Goal: Transaction & Acquisition: Book appointment/travel/reservation

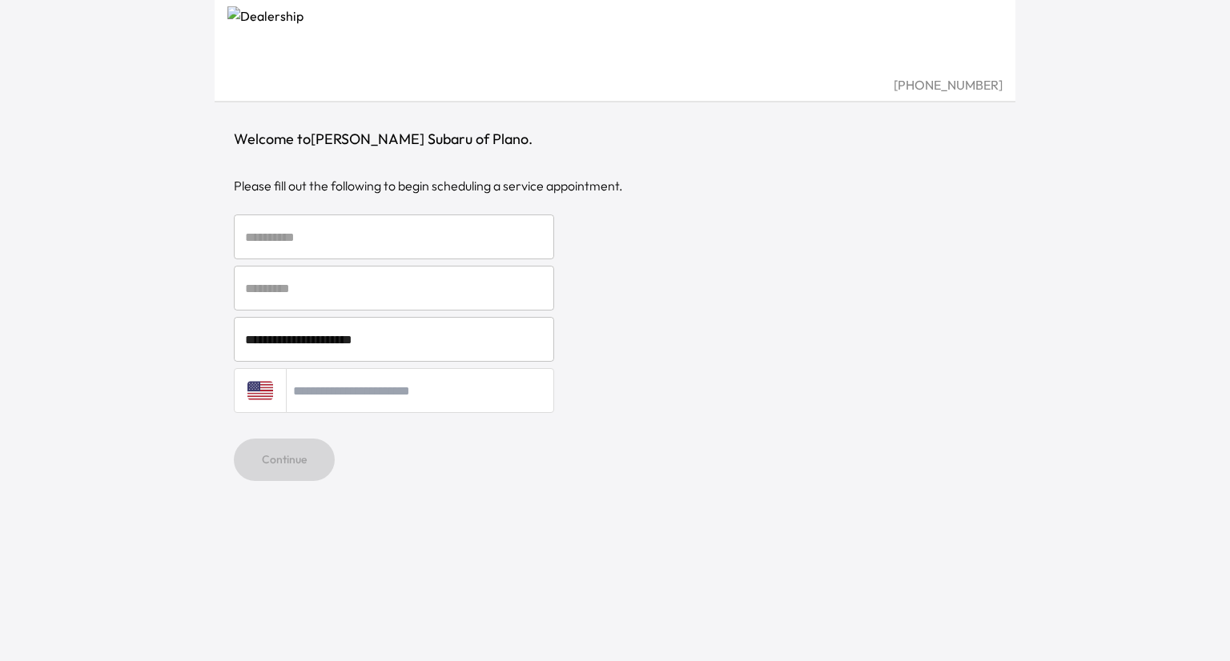
click at [324, 236] on input "text" at bounding box center [394, 237] width 320 height 45
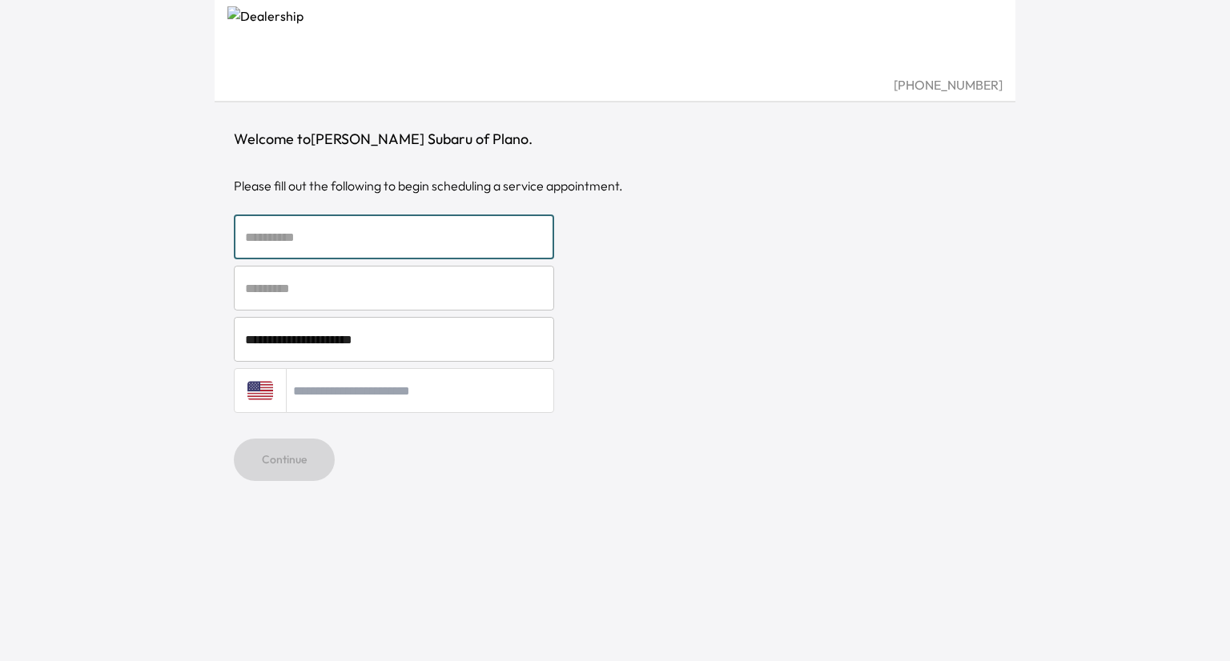
type input "*****"
type input "**********"
click at [296, 460] on button "Continue" at bounding box center [284, 460] width 101 height 42
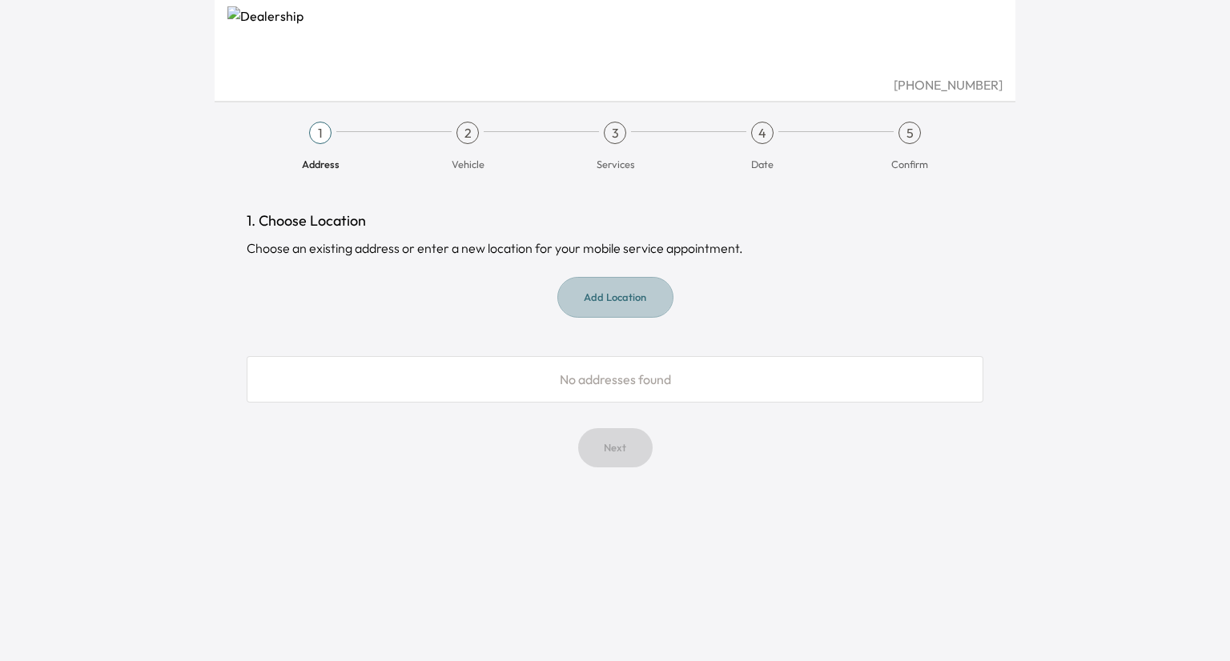
click at [630, 295] on button "Add Location" at bounding box center [615, 297] width 116 height 41
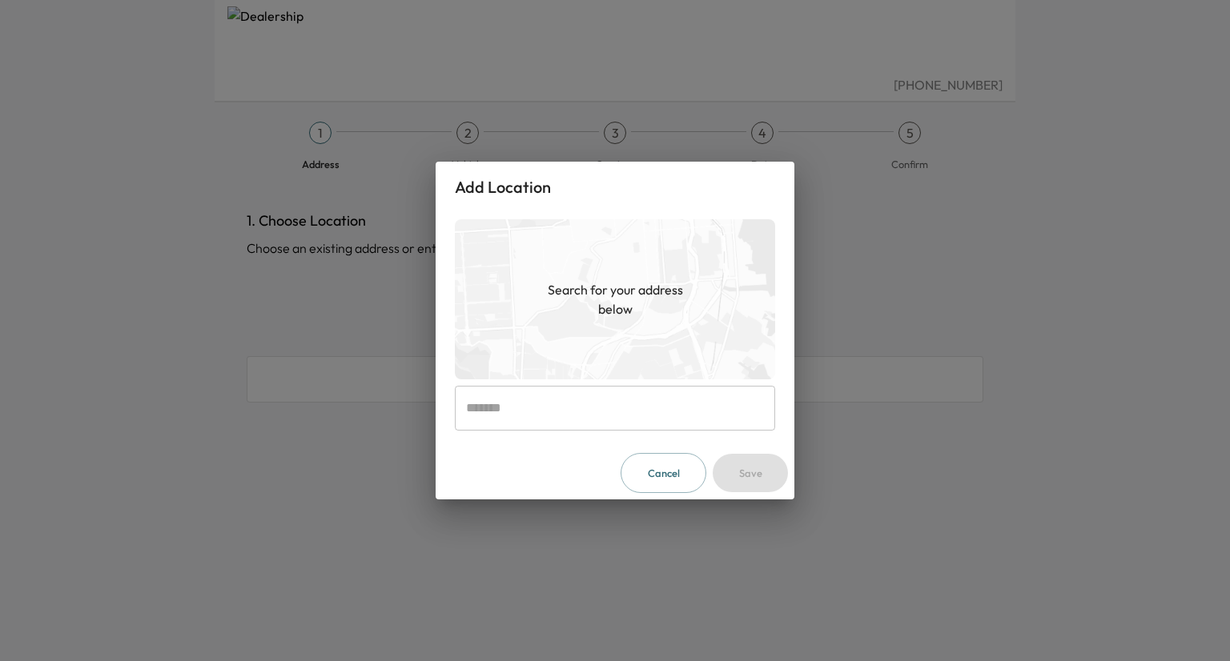
click at [506, 416] on input "text" at bounding box center [615, 408] width 320 height 45
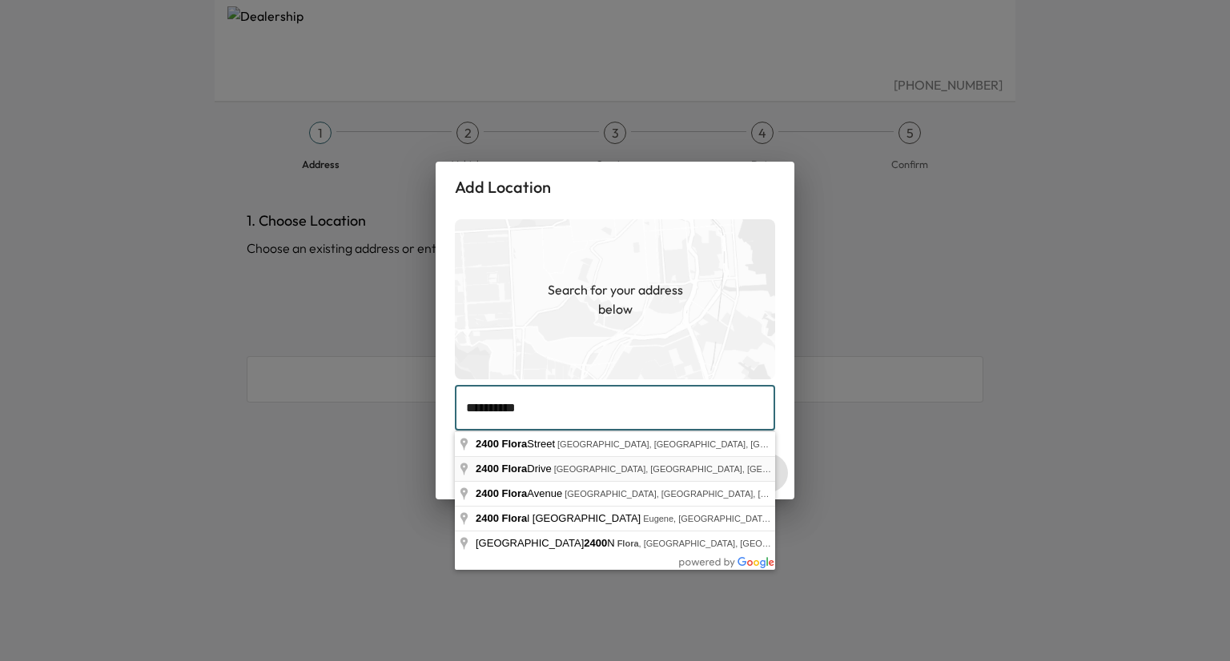
type input "**********"
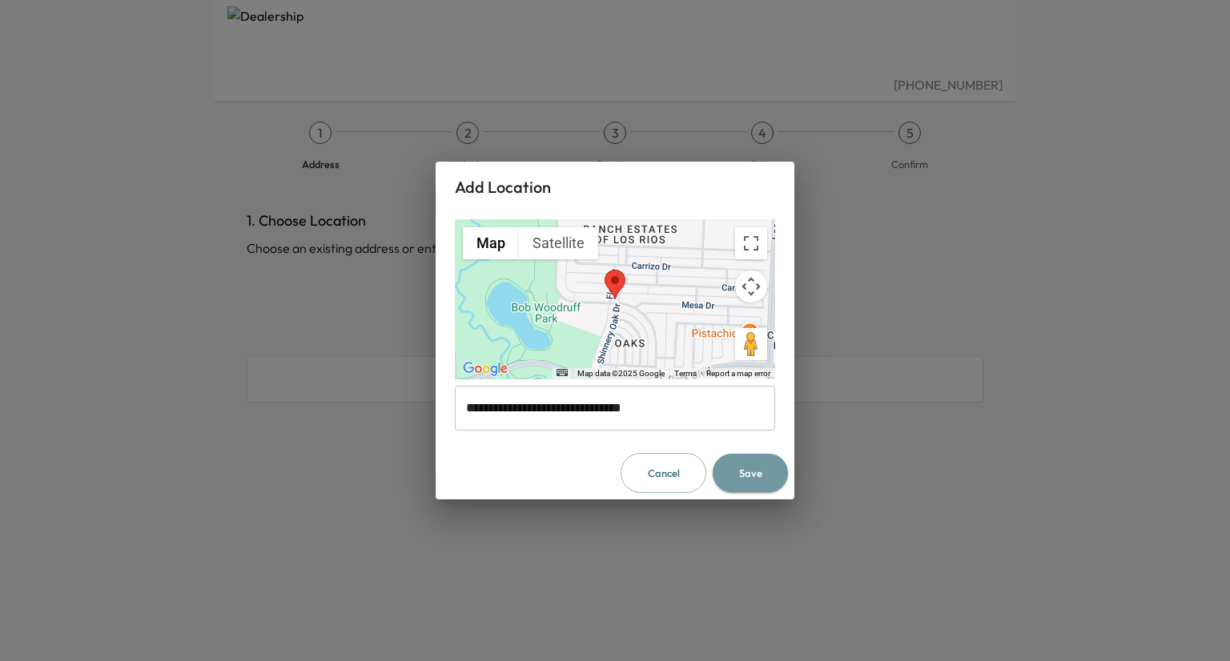
click at [770, 475] on button "Save" at bounding box center [750, 473] width 75 height 39
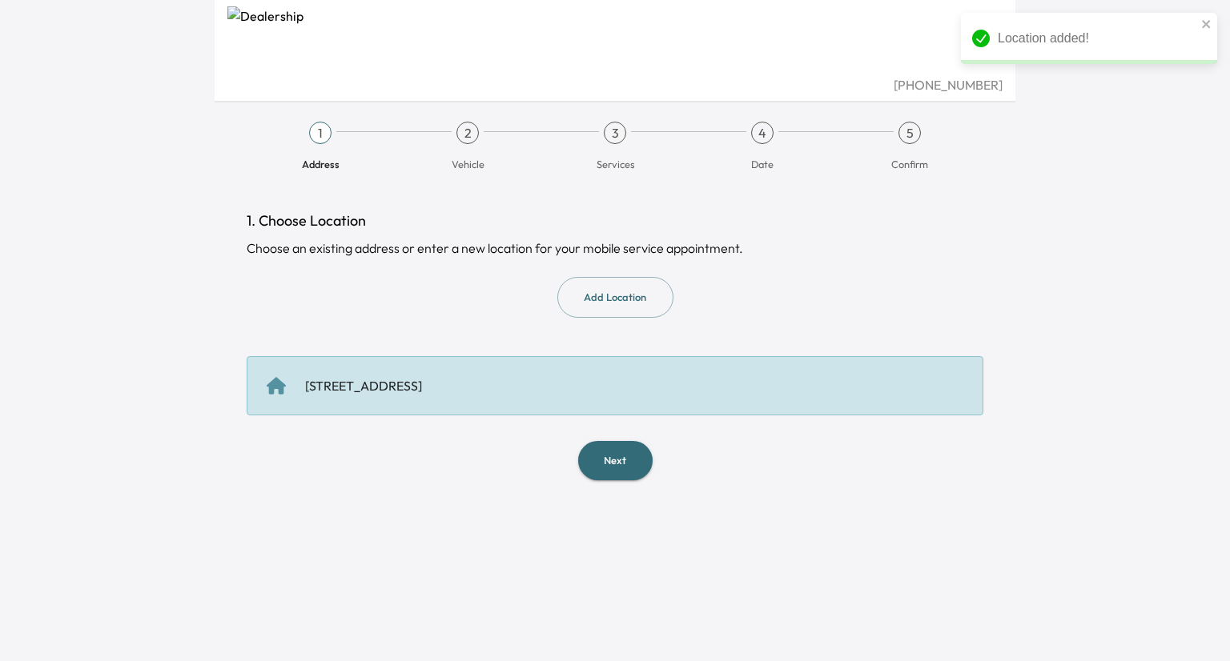
click at [599, 463] on button "Next" at bounding box center [615, 460] width 74 height 39
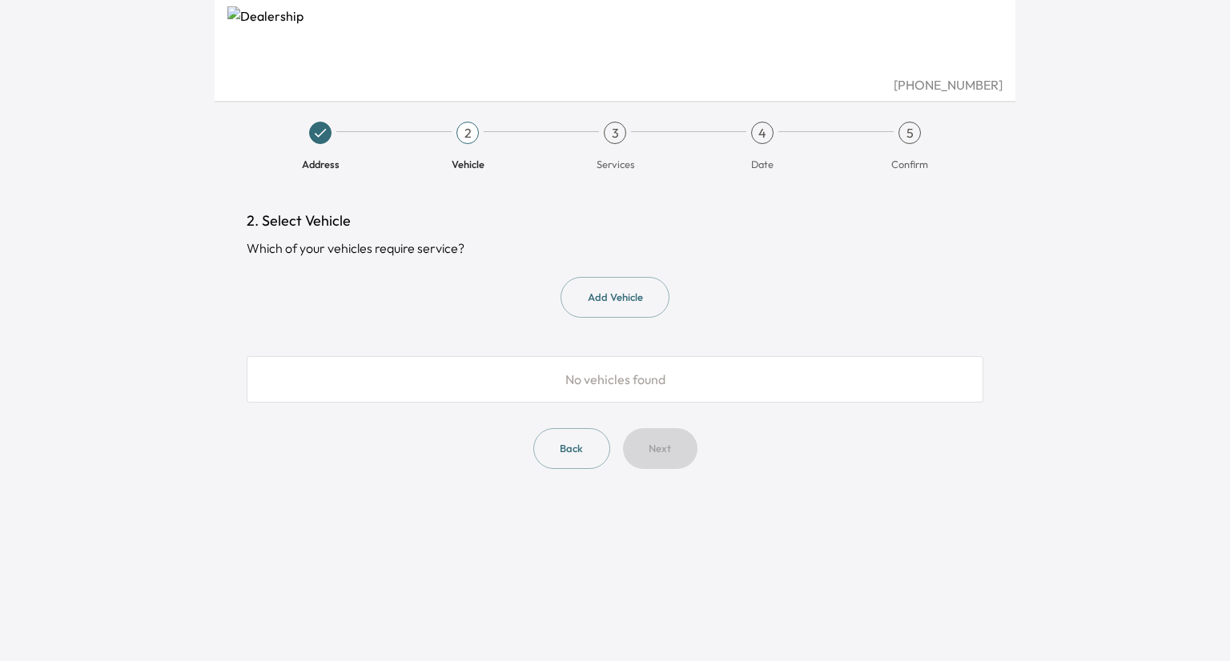
click at [621, 295] on button "Add Vehicle" at bounding box center [615, 297] width 109 height 41
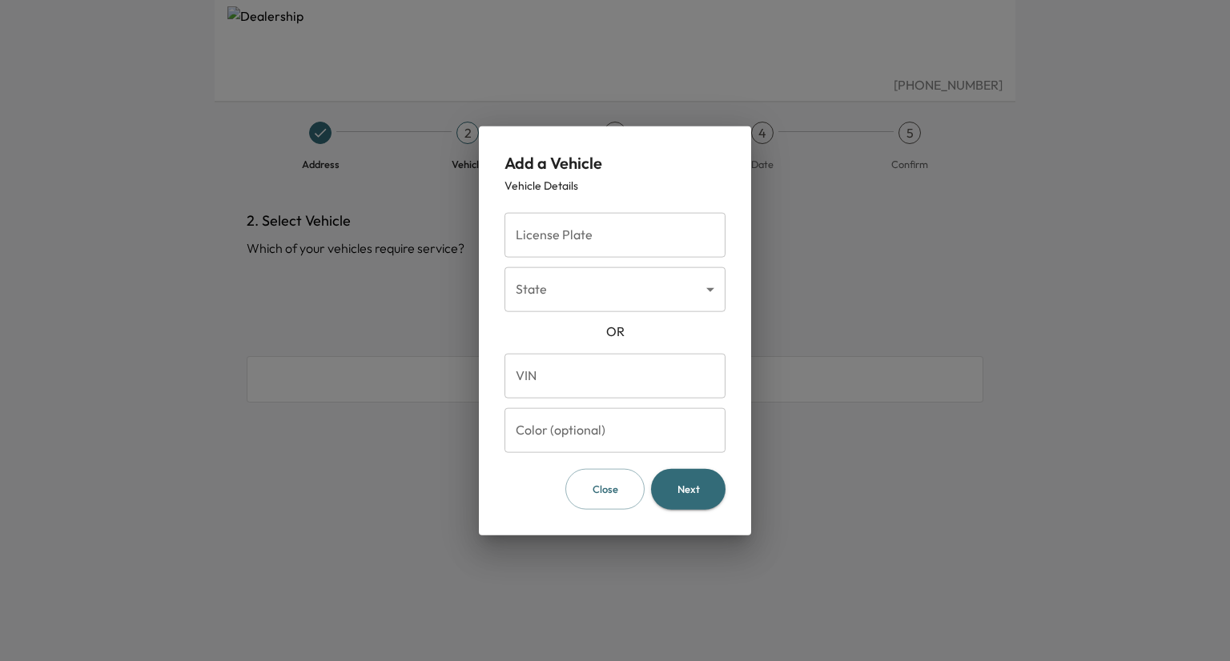
click at [599, 227] on input "License Plate" at bounding box center [615, 235] width 221 height 45
type input "*******"
click at [595, 295] on body "[PHONE_NUMBER] Address 2 Vehicle 3 Services 4 Date 5 Confirm 2. Select Vehicle …" at bounding box center [615, 330] width 1230 height 661
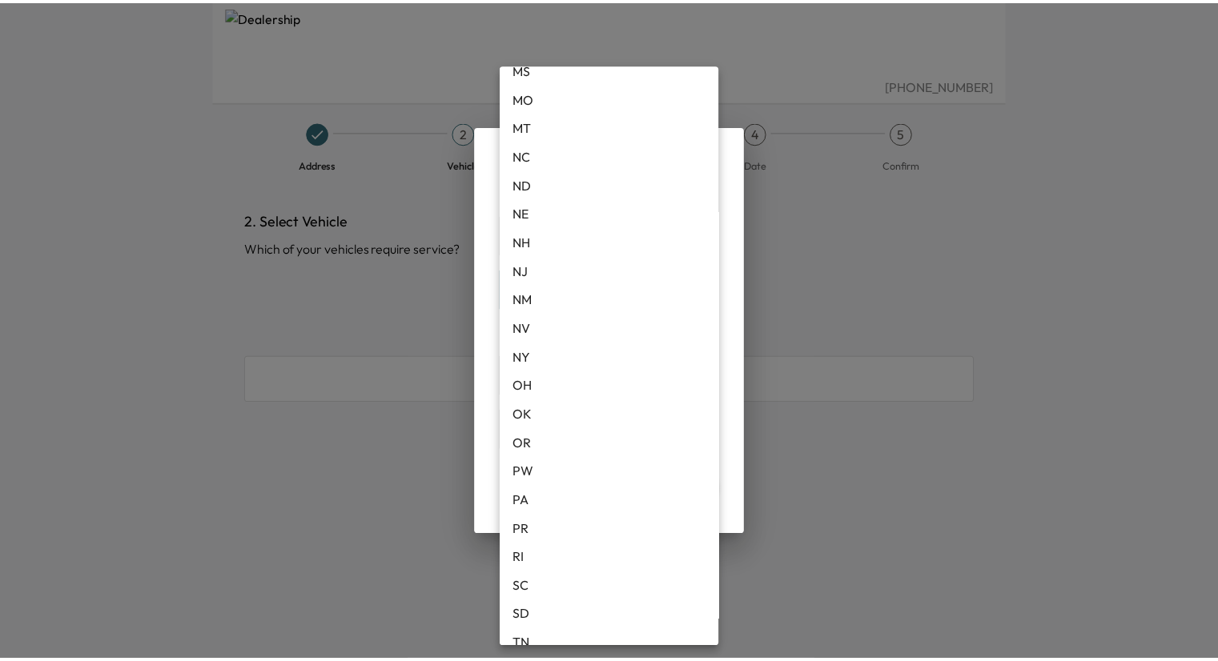
scroll to position [1158, 0]
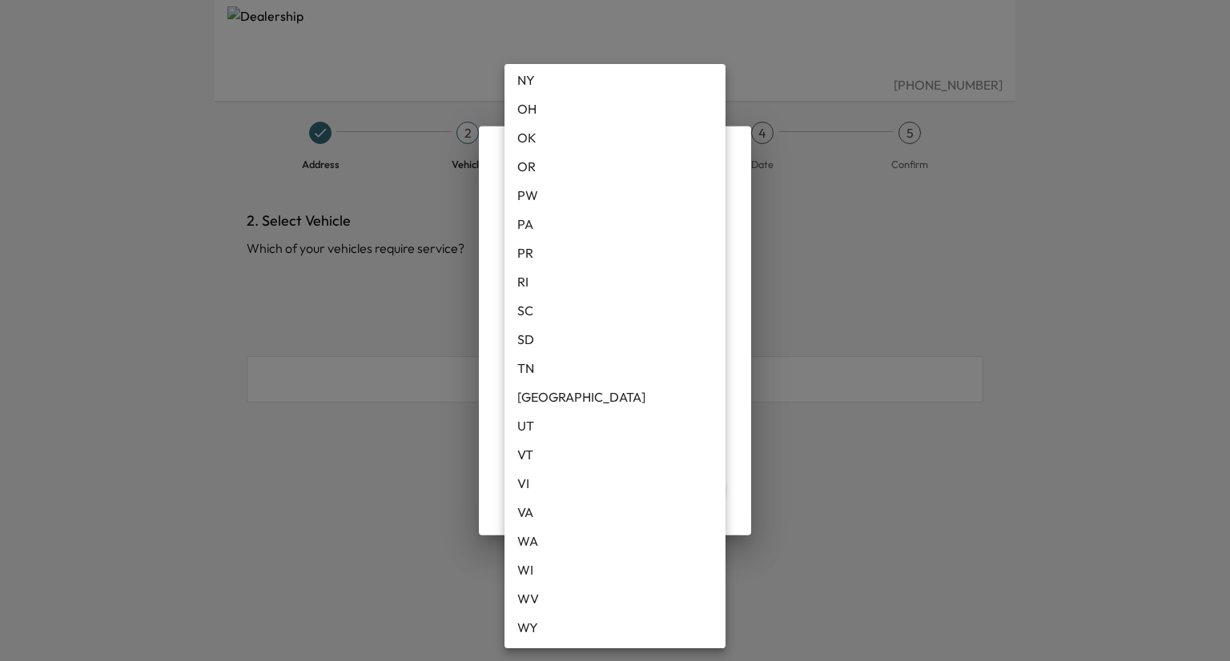
click at [535, 398] on li "[GEOGRAPHIC_DATA]" at bounding box center [615, 397] width 221 height 29
type input "**"
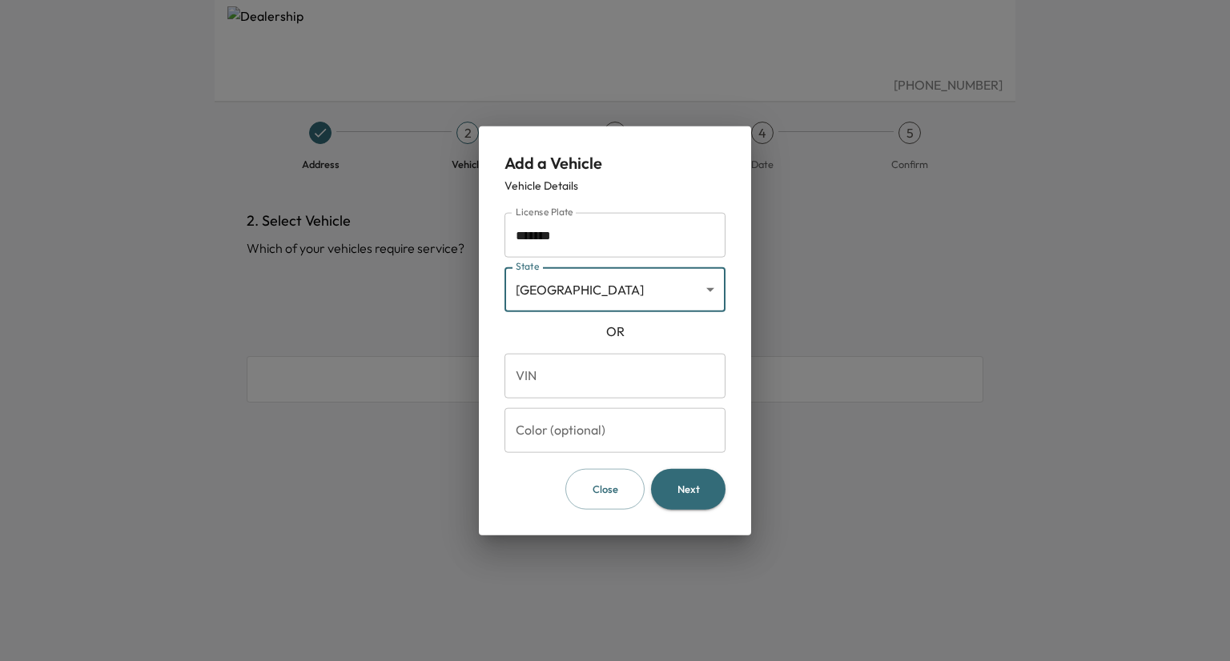
click at [535, 382] on input "VIN" at bounding box center [615, 376] width 221 height 45
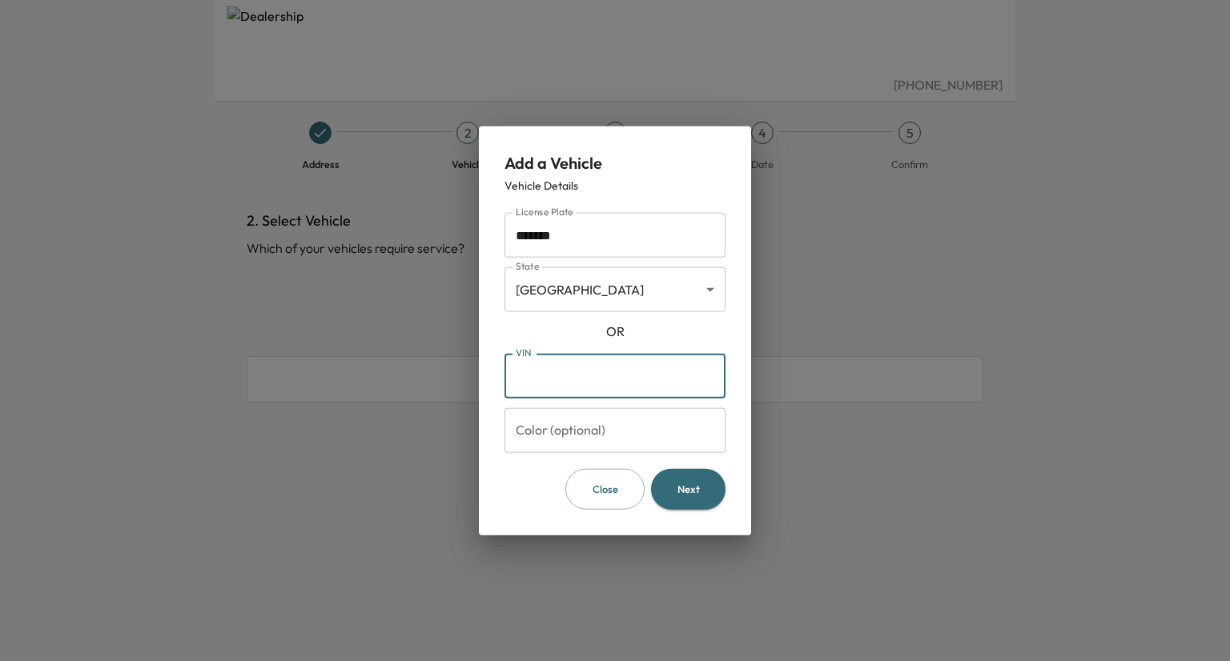
click at [698, 486] on button "Next" at bounding box center [688, 489] width 74 height 41
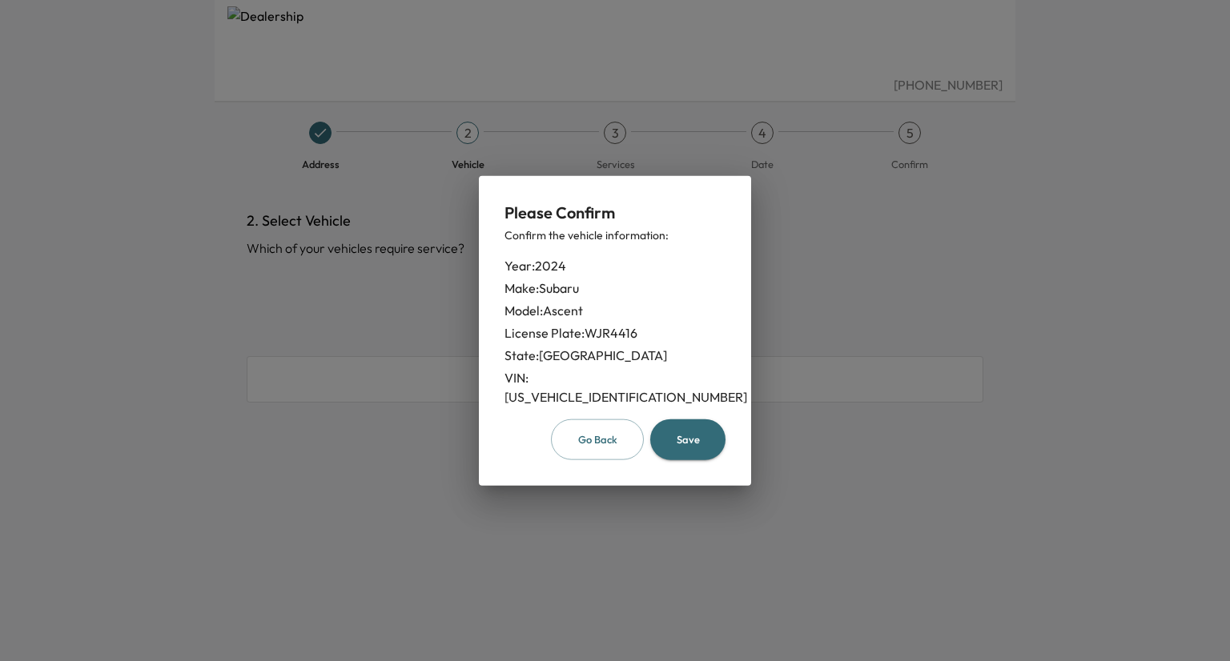
click at [685, 433] on button "Save" at bounding box center [687, 440] width 75 height 41
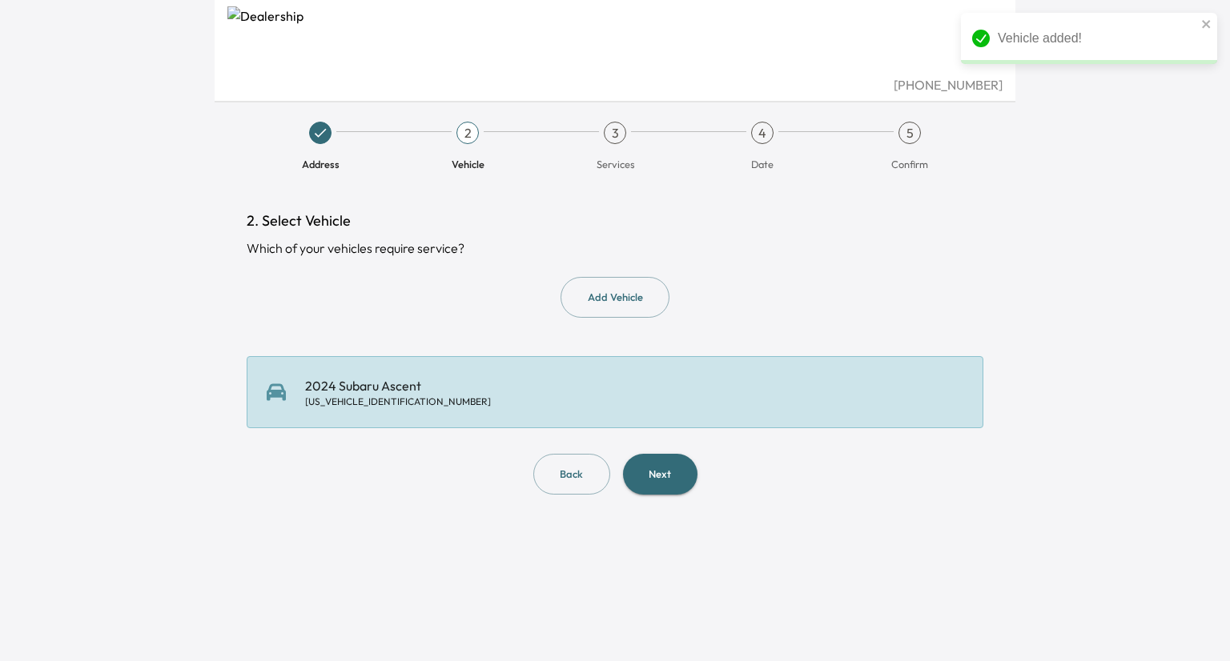
click at [654, 478] on button "Next" at bounding box center [660, 474] width 74 height 41
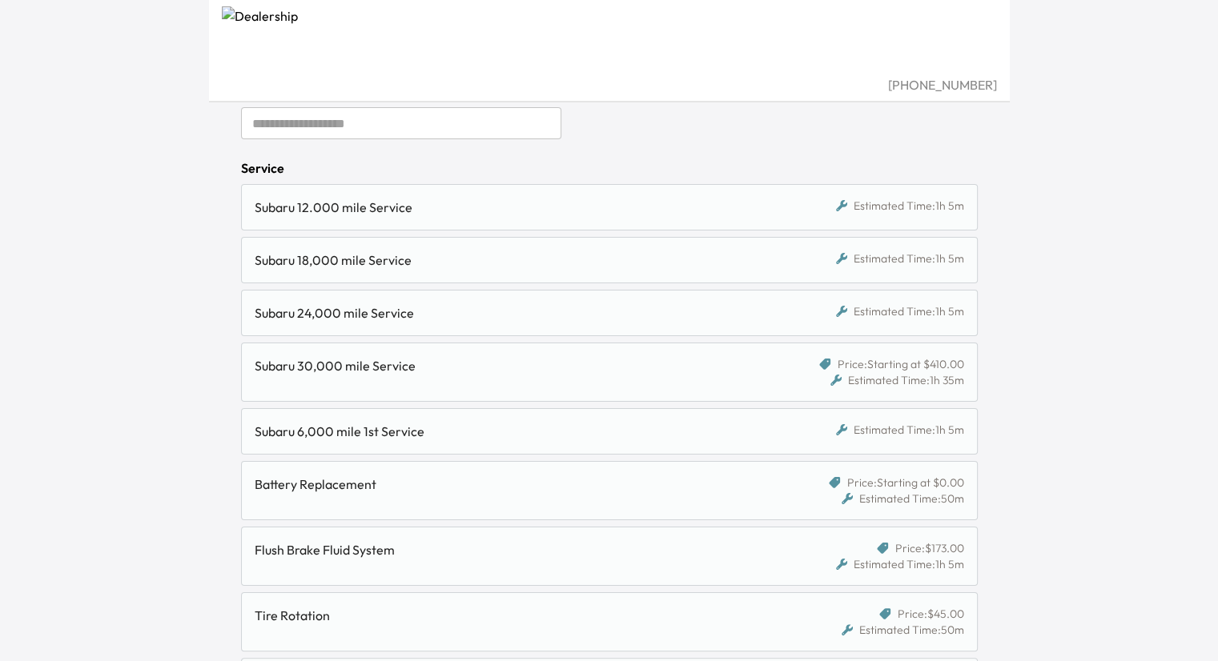
scroll to position [240, 0]
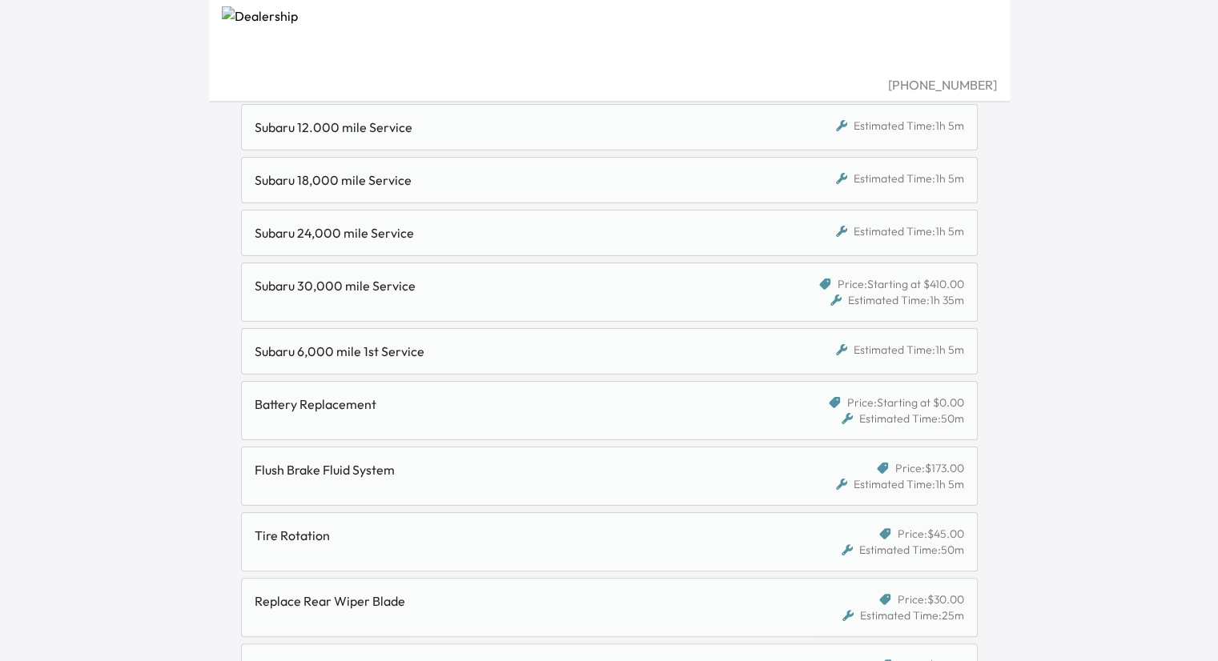
click at [933, 351] on div "Estimated Time: 1h 5m" at bounding box center [900, 350] width 128 height 16
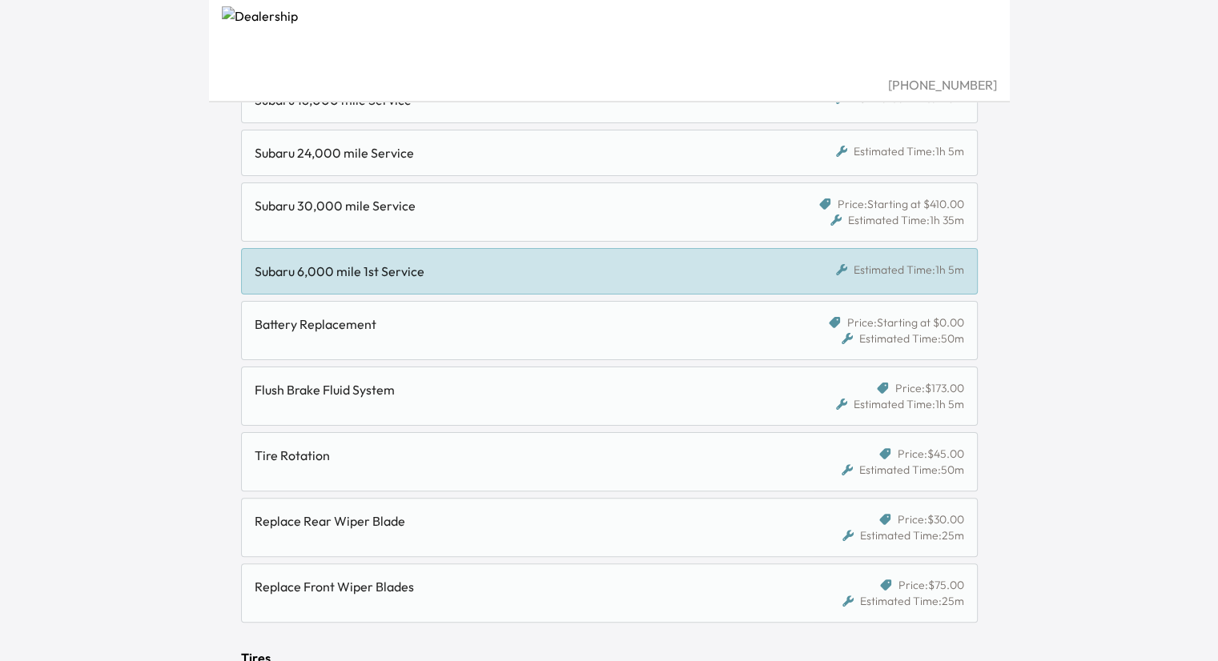
scroll to position [400, 0]
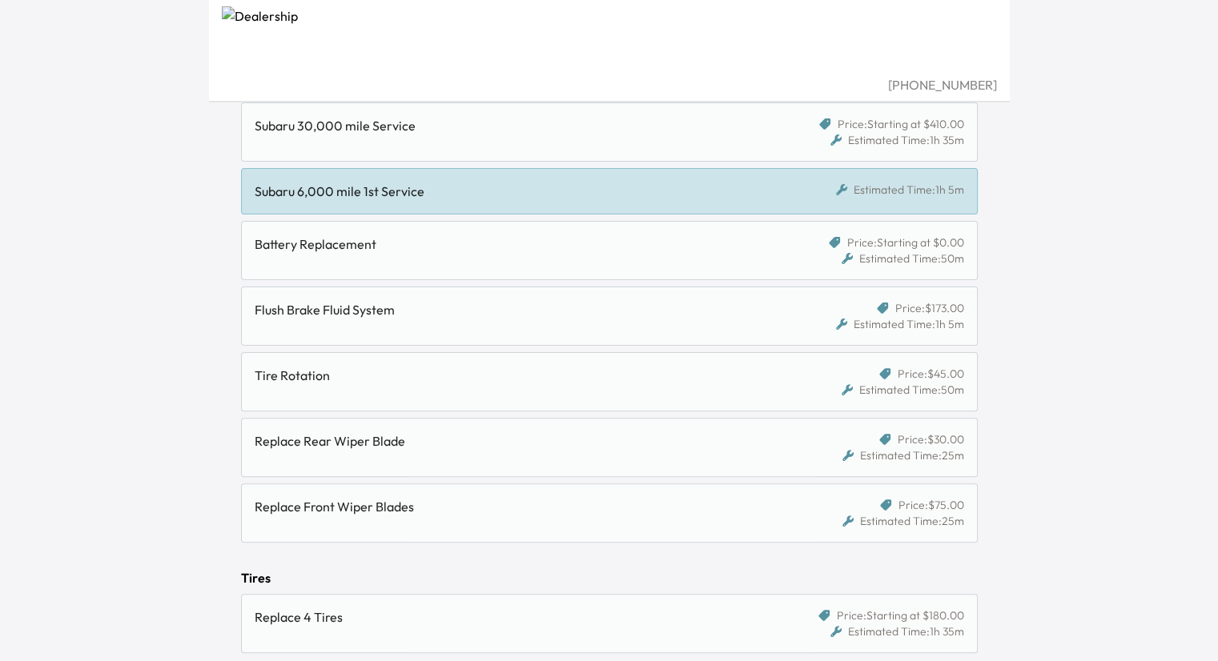
click at [930, 371] on span "Price: $45.00" at bounding box center [931, 374] width 66 height 16
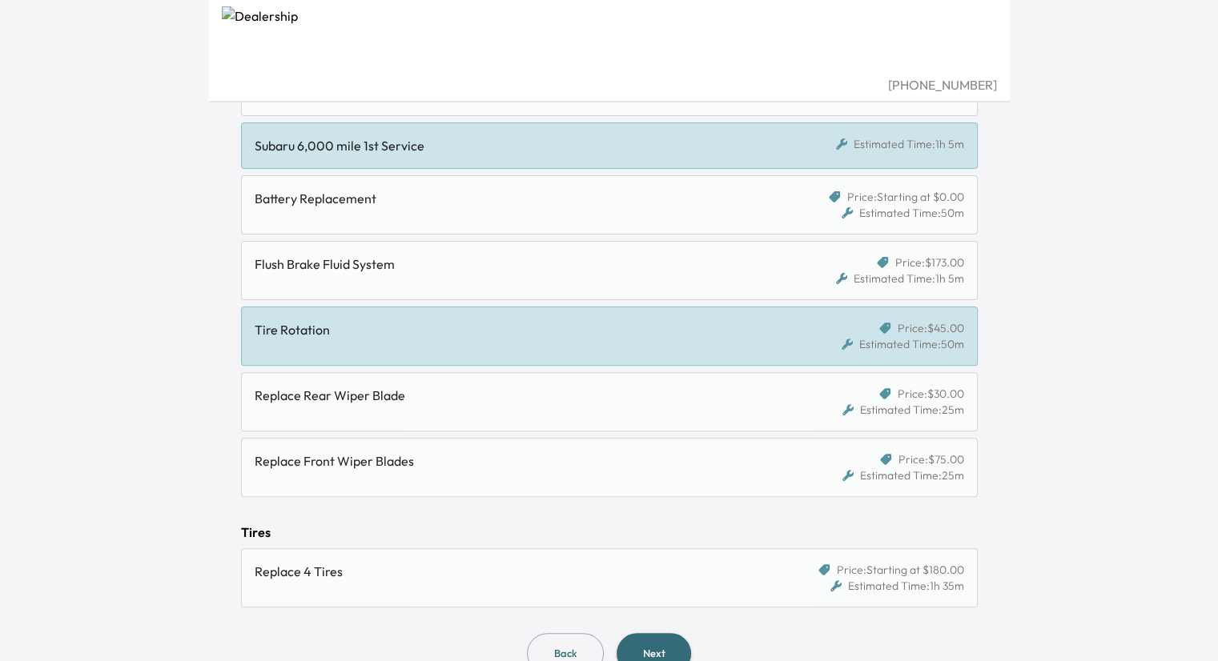
scroll to position [480, 0]
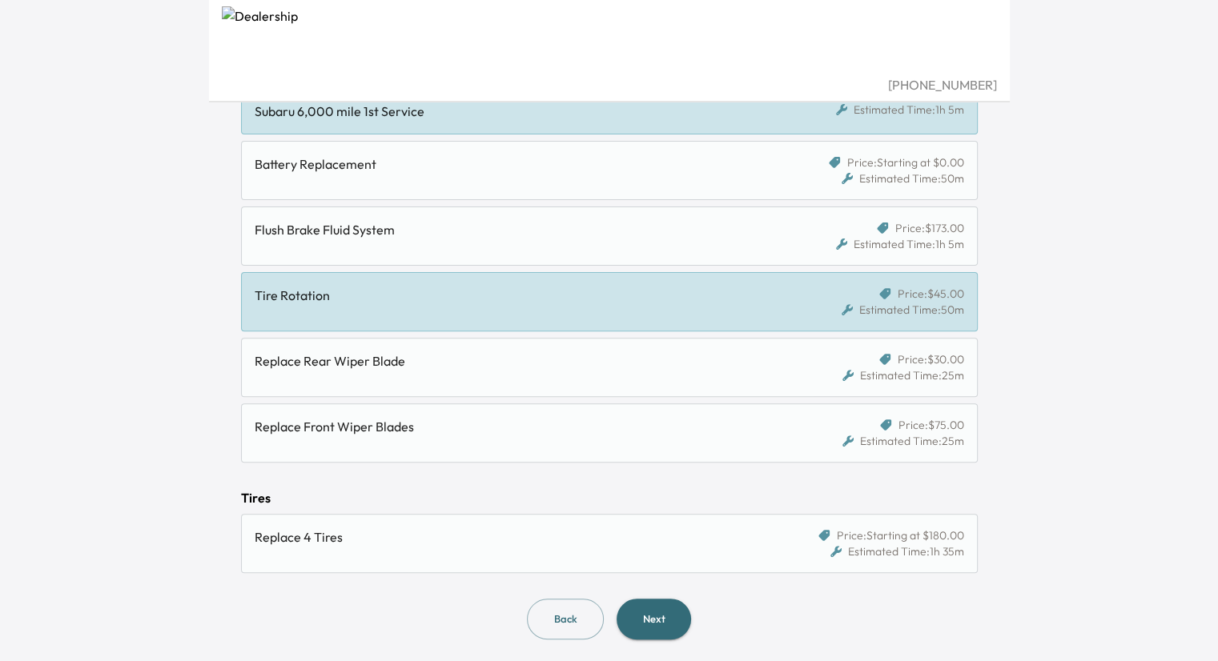
click at [661, 613] on button "Next" at bounding box center [654, 619] width 74 height 41
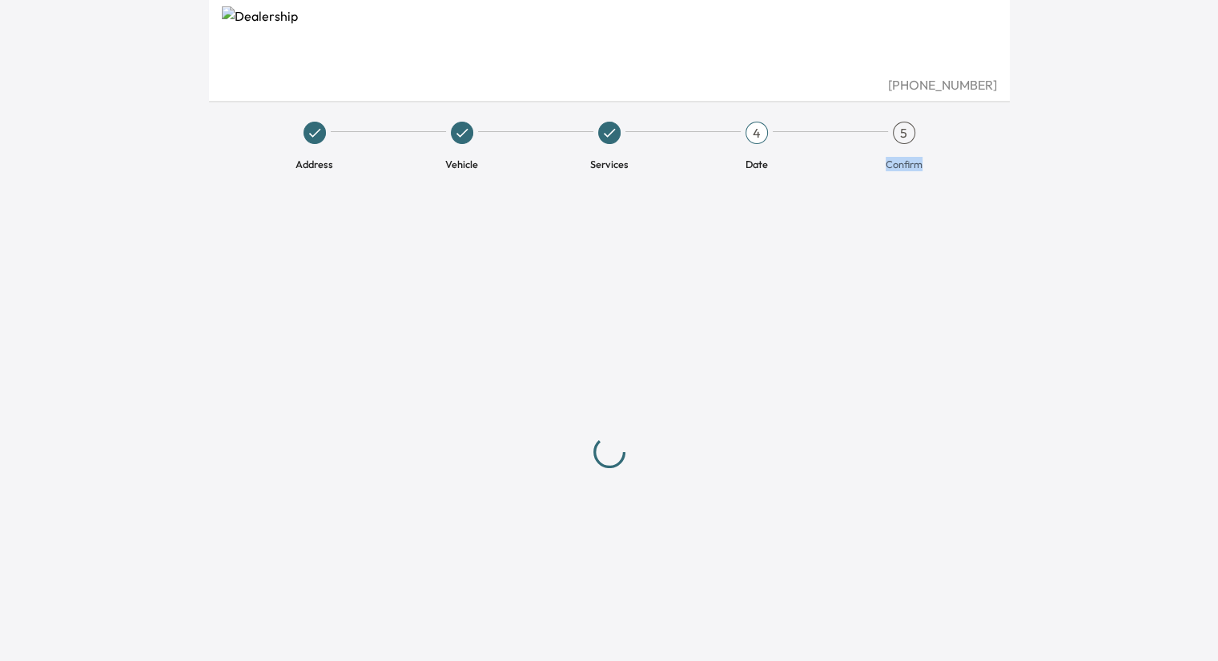
click at [661, 613] on div at bounding box center [609, 452] width 737 height 485
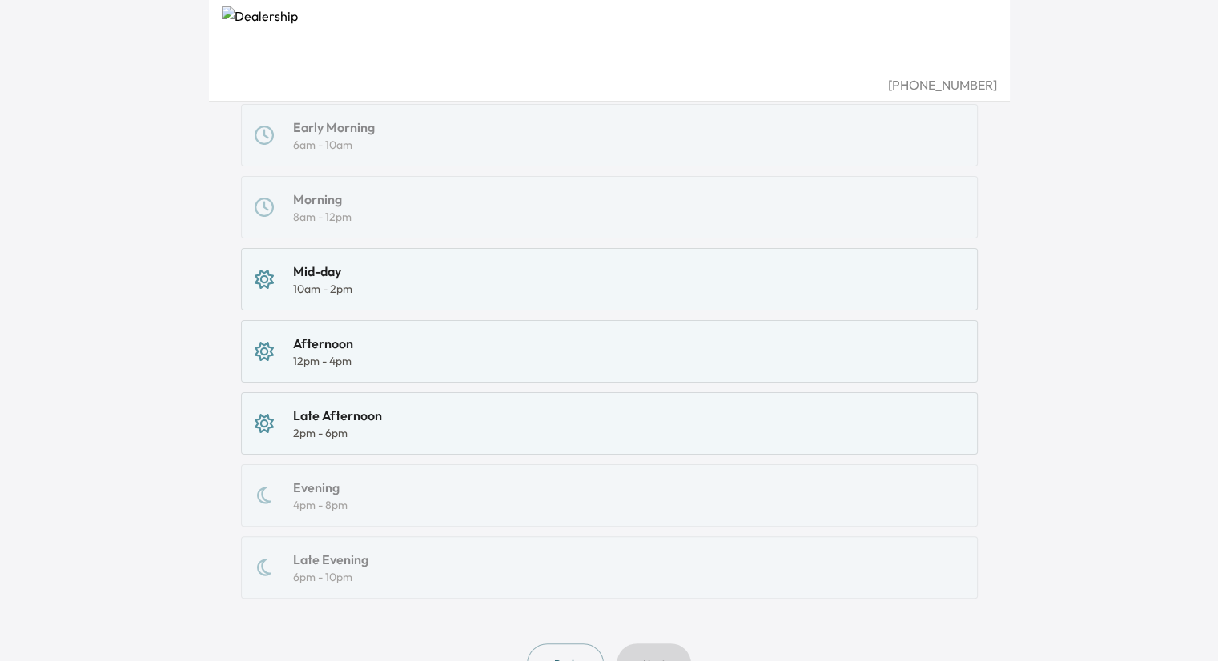
scroll to position [160, 0]
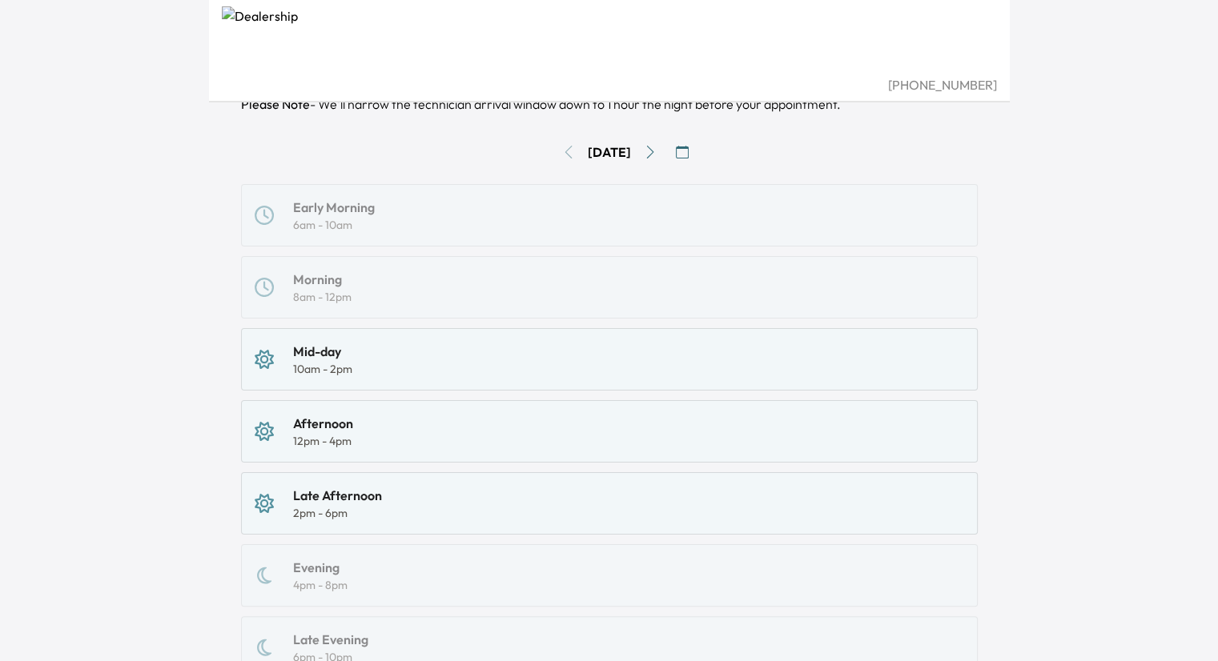
click at [336, 356] on div "Mid-day" at bounding box center [322, 351] width 59 height 19
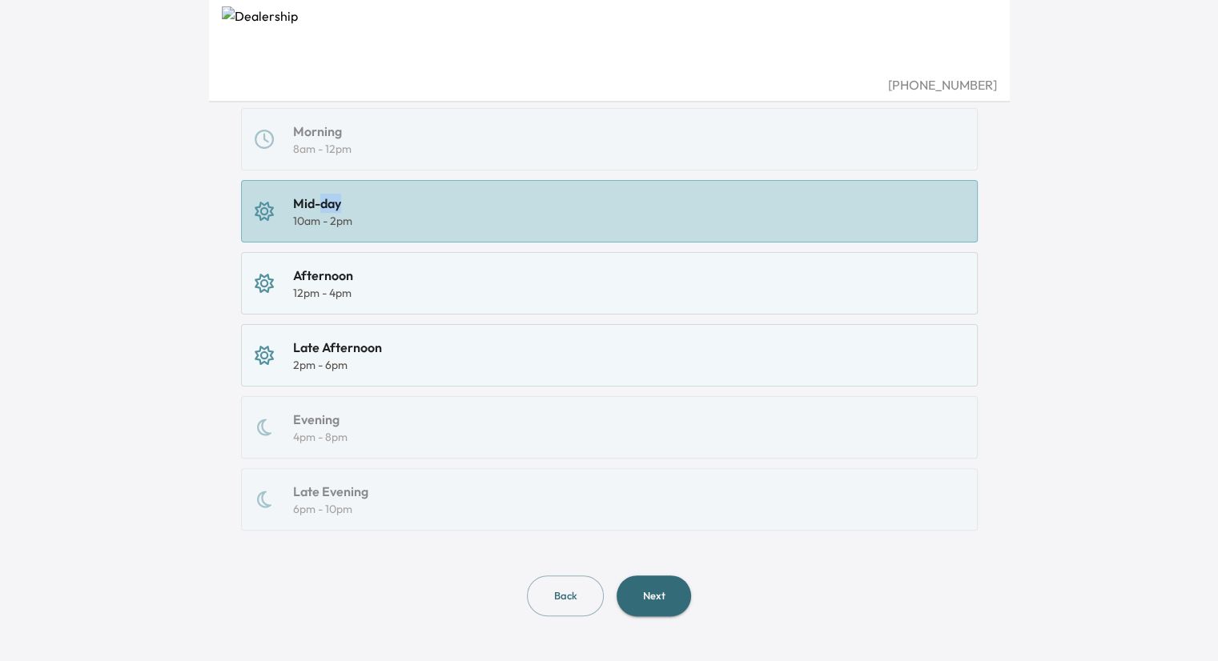
scroll to position [312, 0]
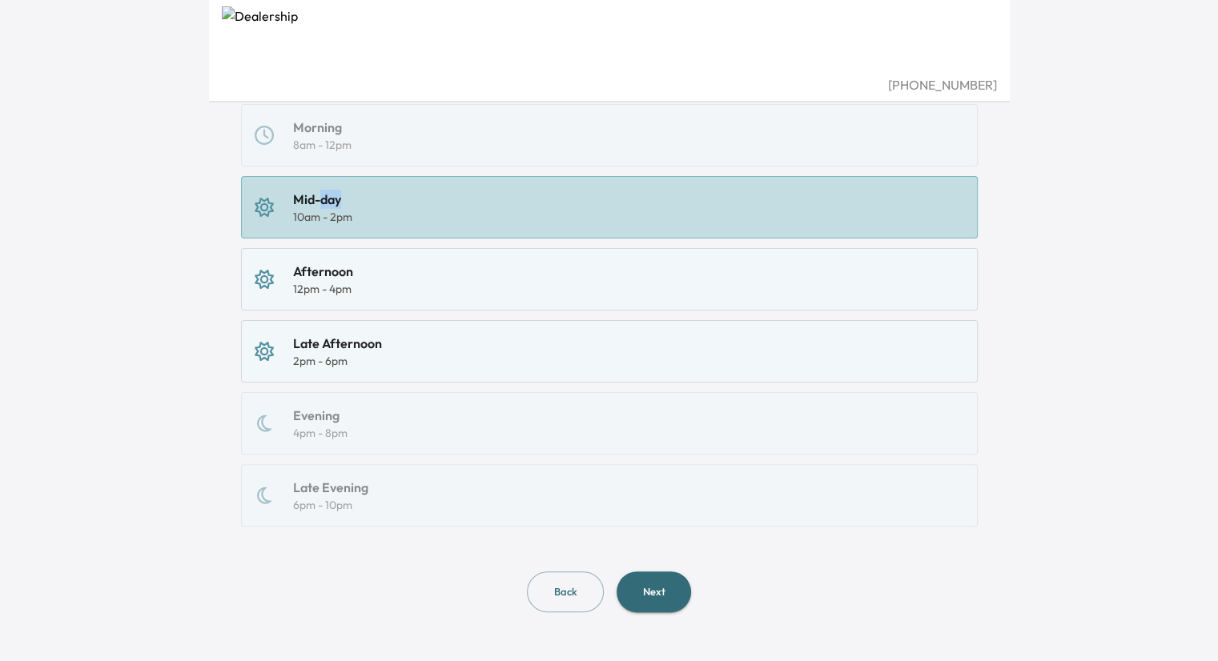
click at [664, 591] on button "Next" at bounding box center [654, 592] width 74 height 41
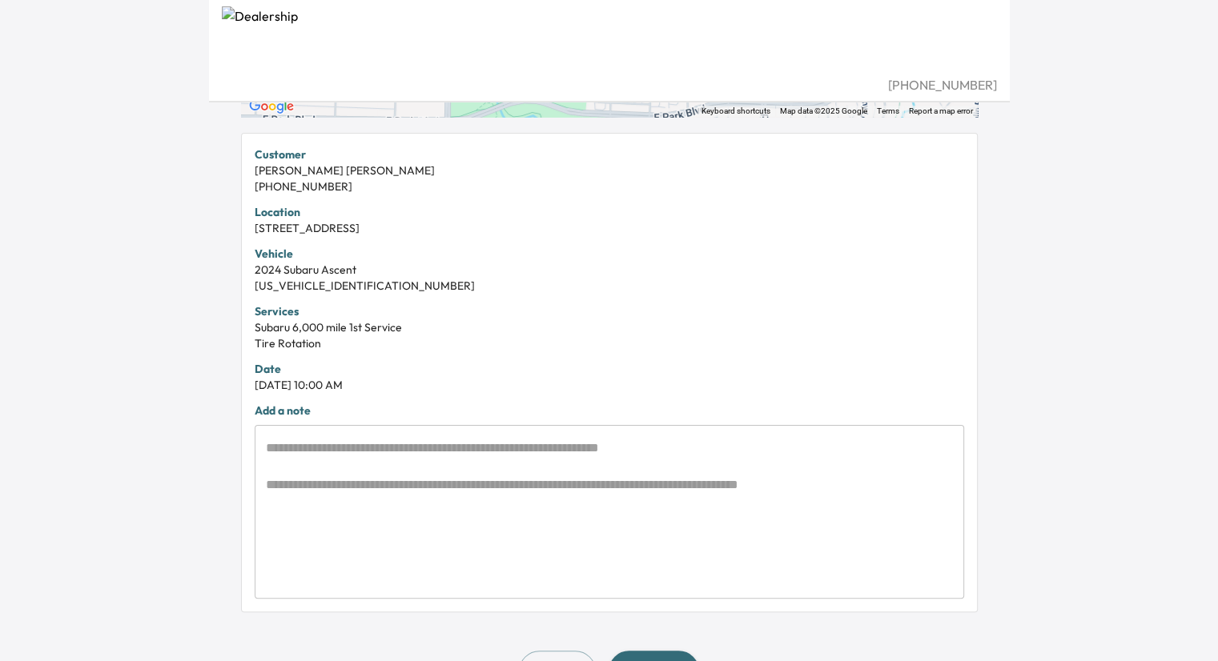
scroll to position [320, 0]
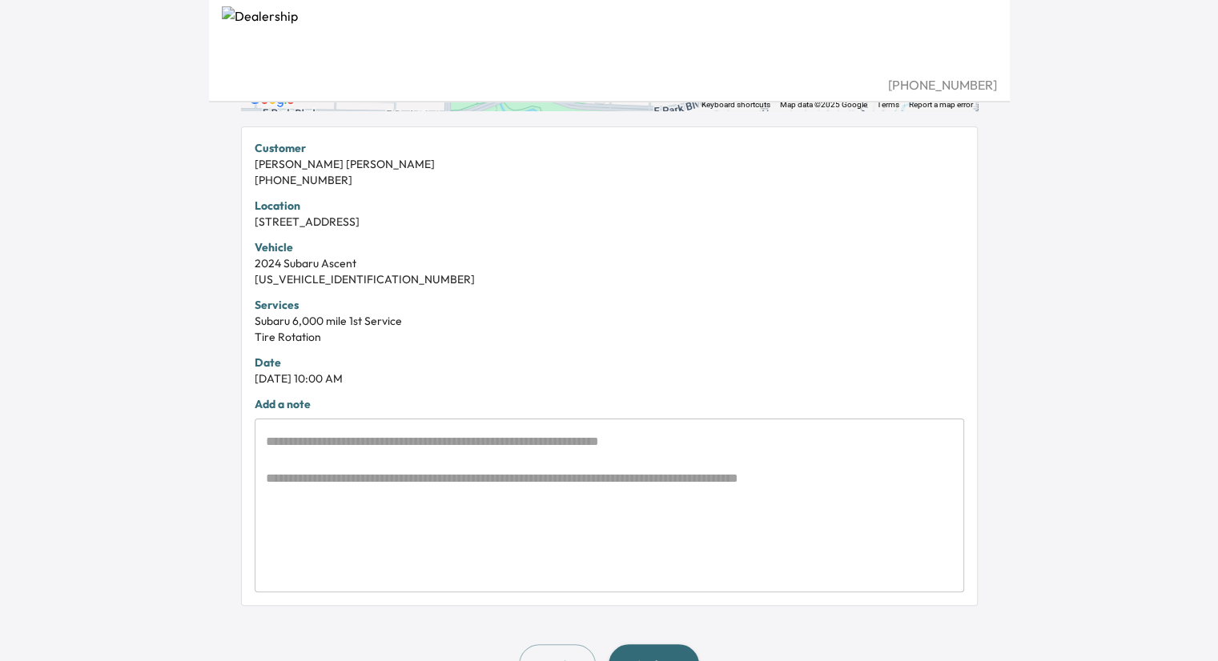
click at [351, 439] on textarea at bounding box center [609, 505] width 687 height 147
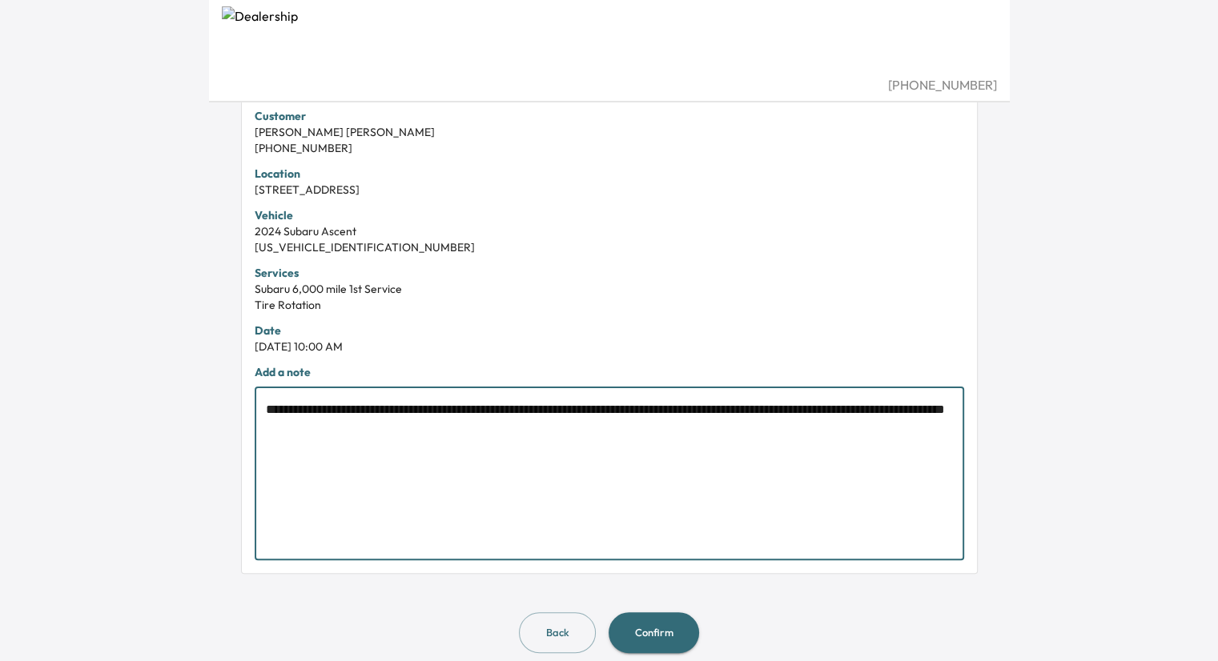
scroll to position [369, 0]
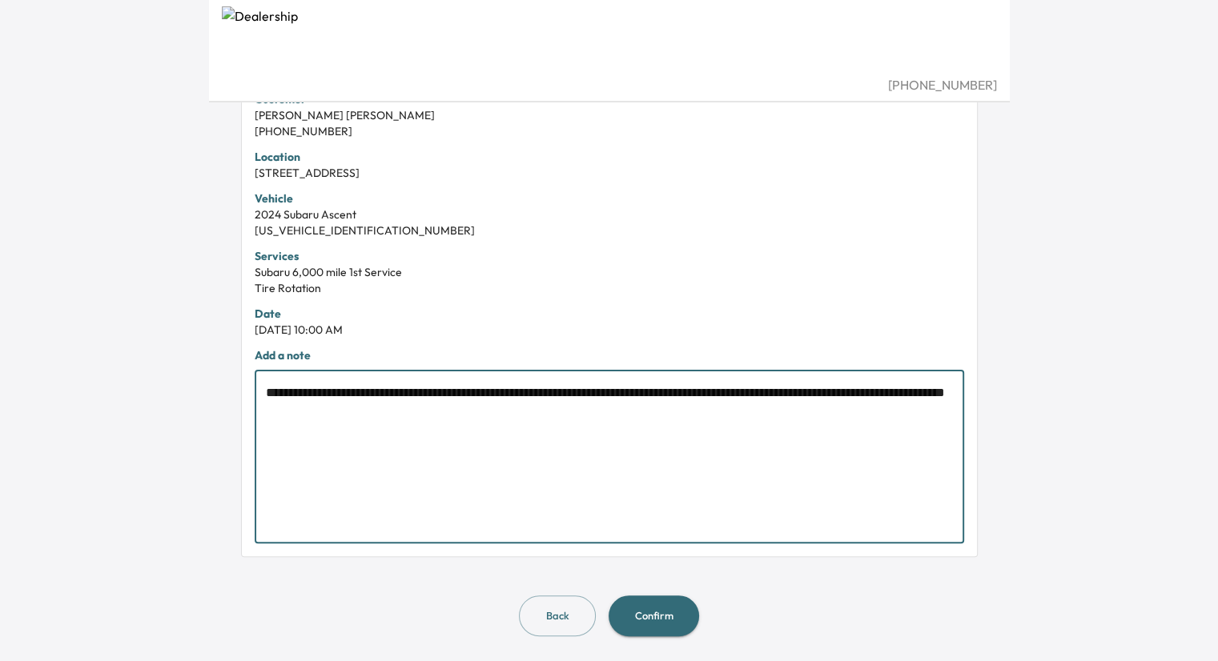
type textarea "**********"
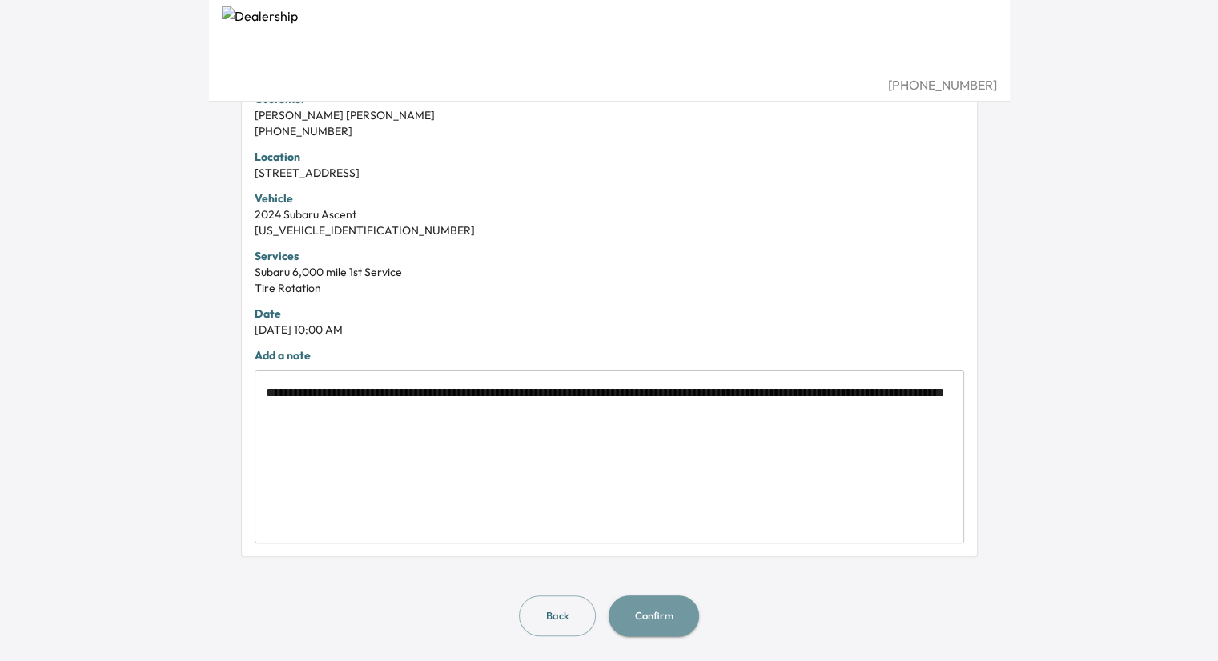
click at [641, 616] on button "Confirm" at bounding box center [654, 616] width 90 height 41
